Goal: Information Seeking & Learning: Learn about a topic

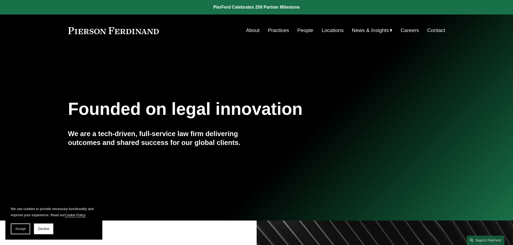
click at [271, 30] on link "Practices" at bounding box center [278, 30] width 21 height 10
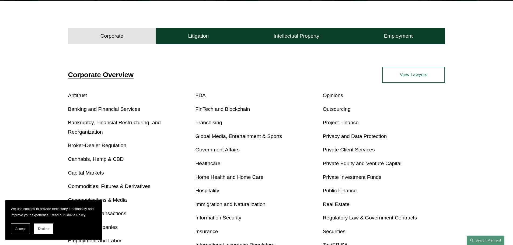
scroll to position [153, 0]
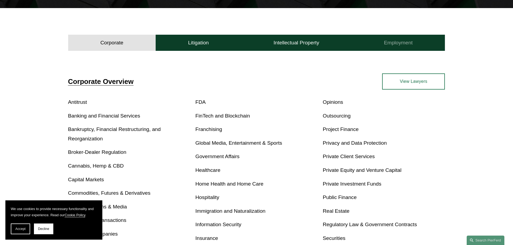
click at [386, 44] on h4 "Employment" at bounding box center [398, 43] width 29 height 6
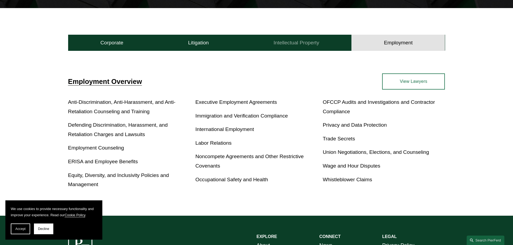
click at [300, 44] on h4 "Intellectual Property" at bounding box center [297, 43] width 46 height 6
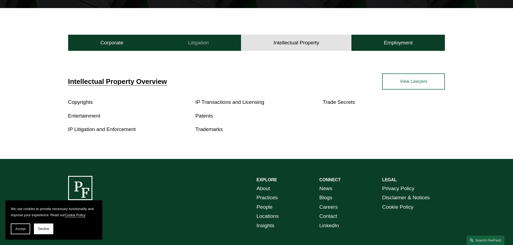
click at [197, 43] on h4 "Litigation" at bounding box center [198, 43] width 21 height 6
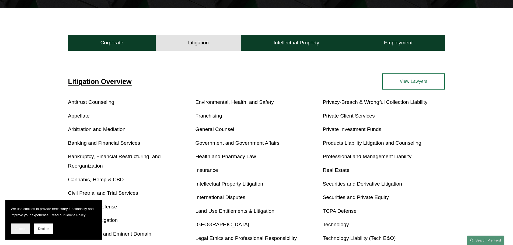
click at [19, 228] on span "Accept" at bounding box center [20, 229] width 10 height 4
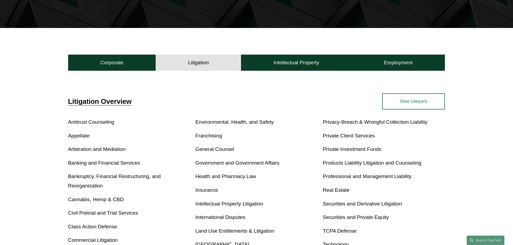
scroll to position [126, 0]
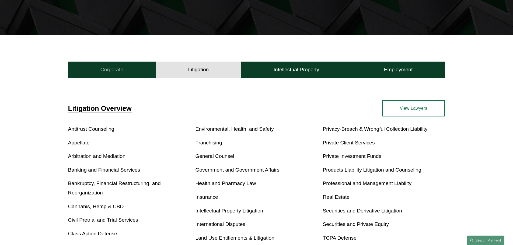
click at [119, 67] on h4 "Corporate" at bounding box center [111, 70] width 23 height 6
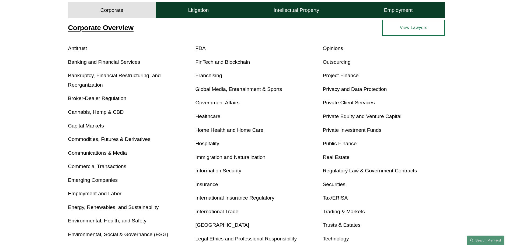
scroll to position [234, 0]
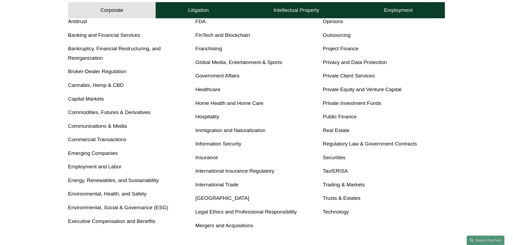
click at [327, 173] on link "Tax/ERISA" at bounding box center [335, 171] width 25 height 6
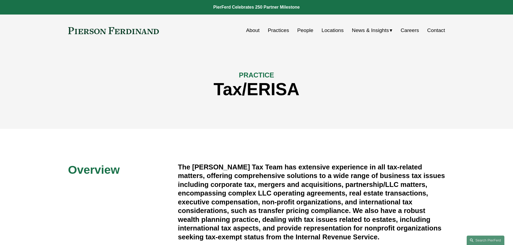
click at [333, 29] on link "Locations" at bounding box center [332, 30] width 22 height 10
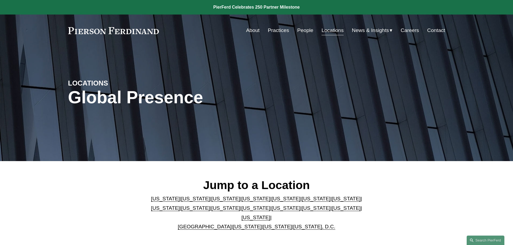
click at [302, 202] on link "Georgia" at bounding box center [316, 199] width 29 height 6
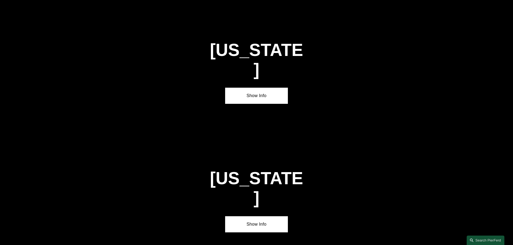
scroll to position [811, 0]
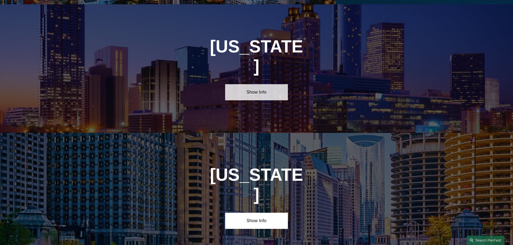
click at [259, 84] on link "Show Info" at bounding box center [256, 92] width 63 height 16
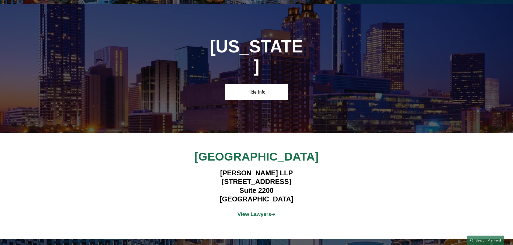
click at [256, 212] on strong "View Lawyers" at bounding box center [254, 215] width 34 height 6
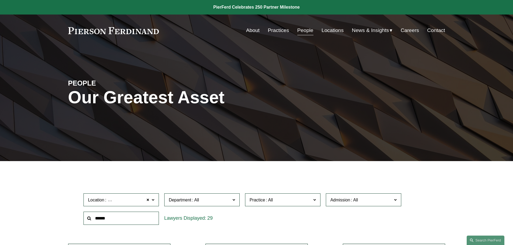
click at [154, 200] on span at bounding box center [152, 199] width 3 height 7
click at [327, 31] on link "Locations" at bounding box center [332, 30] width 22 height 10
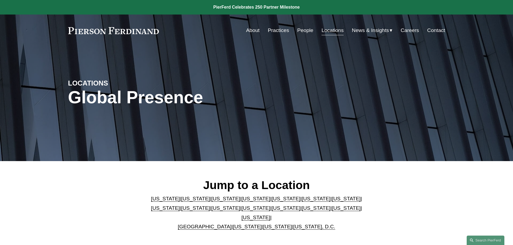
click at [271, 211] on link "[US_STATE]" at bounding box center [285, 208] width 29 height 6
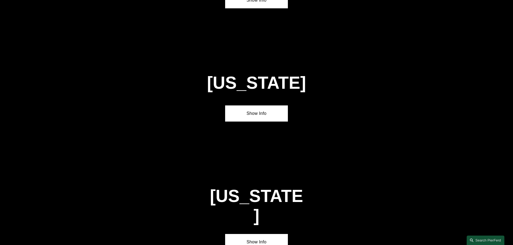
scroll to position [1492, 0]
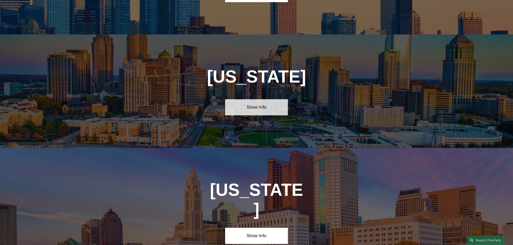
click at [256, 99] on link "Show Info" at bounding box center [256, 107] width 63 height 16
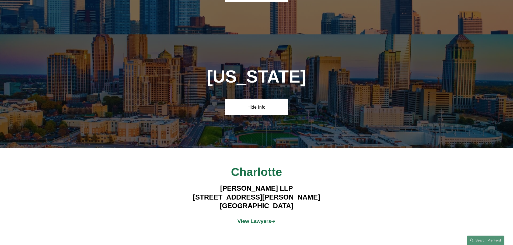
click at [249, 219] on strong "View Lawyers" at bounding box center [254, 222] width 34 height 6
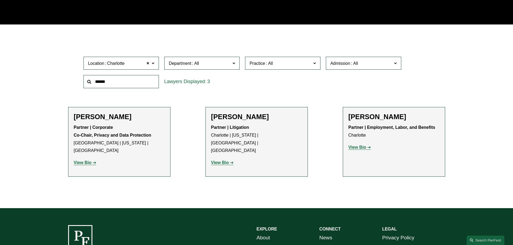
scroll to position [162, 0]
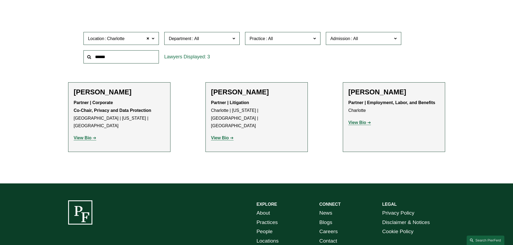
click at [356, 123] on strong "View Bio" at bounding box center [357, 122] width 18 height 5
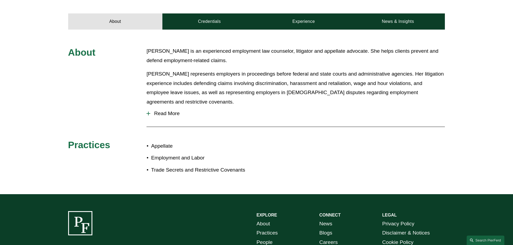
scroll to position [215, 0]
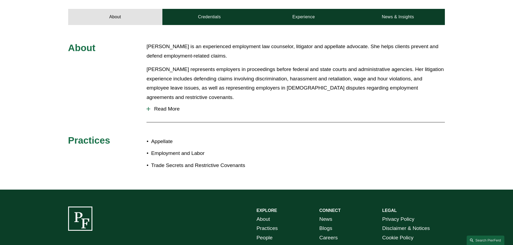
click at [149, 107] on div at bounding box center [148, 109] width 4 height 4
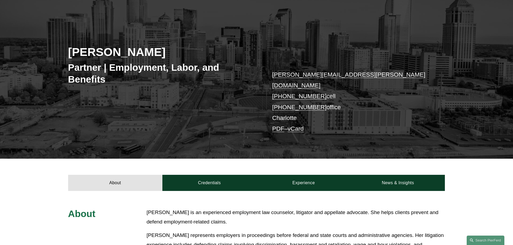
scroll to position [0, 0]
